Goal: Information Seeking & Learning: Learn about a topic

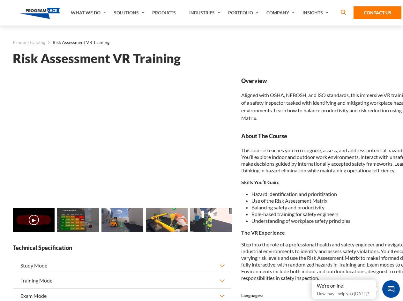
click at [130, 13] on link "Solutions" at bounding box center [130, 13] width 38 height 26
click at [0, 0] on div "AI & Computer Vision Solutions Computer Vision Quality Control AI tools for fas…" at bounding box center [0, 0] width 0 height 0
click at [0, 0] on div "AI & Computer Vision Solutions Virtual Training Solutions Virtual Tour Solution…" at bounding box center [0, 0] width 0 height 0
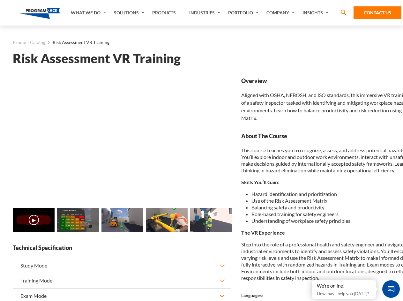
click at [0, 0] on div "AI & Computer Vision Solutions Virtual Training Solutions Virtual Tour Solution…" at bounding box center [0, 0] width 0 height 0
click at [0, 0] on div "AI & Computer Vision Solutions Computer Vision Quality Control AI tools for fas…" at bounding box center [0, 0] width 0 height 0
